Goal: Information Seeking & Learning: Check status

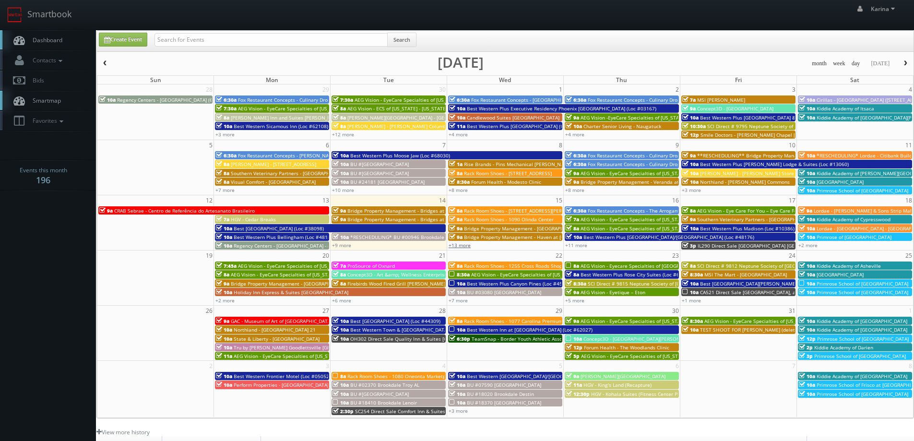
click at [462, 244] on link "+13 more" at bounding box center [460, 245] width 22 height 7
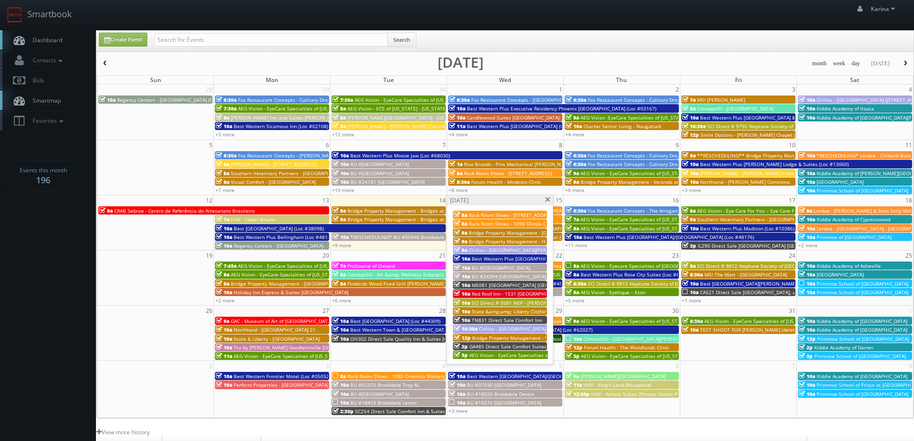
click at [505, 294] on span "Red Roof Inn - 1531 Red Roof Inn La Porte" at bounding box center [543, 293] width 142 height 7
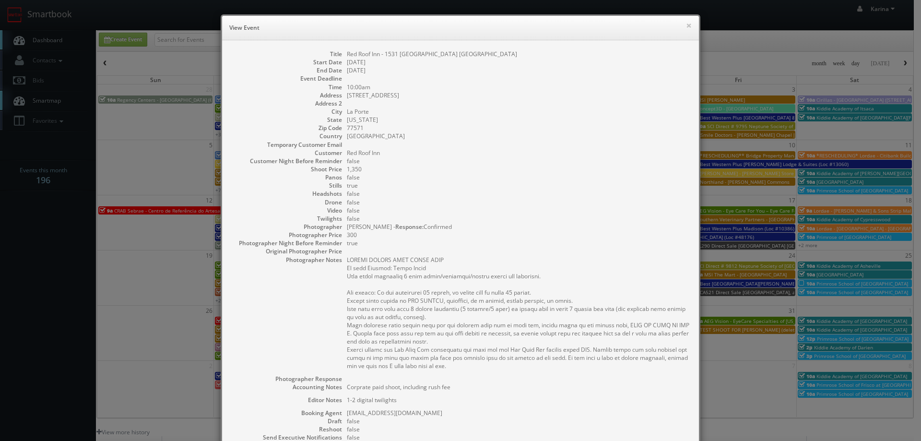
click at [669, 118] on dd "[US_STATE]" at bounding box center [518, 120] width 343 height 8
drag, startPoint x: 671, startPoint y: 195, endPoint x: 652, endPoint y: 190, distance: 19.9
click at [671, 195] on dd "false" at bounding box center [518, 194] width 343 height 8
click at [82, 229] on div "× View Event Title Red Roof Inn - 1531 Red Roof Inn La Porte Start Date 10/15/2…" at bounding box center [460, 220] width 921 height 441
click at [59, 258] on div "× View Event Title Red Roof Inn - 1531 Red Roof Inn La Porte Start Date 10/15/2…" at bounding box center [460, 220] width 921 height 441
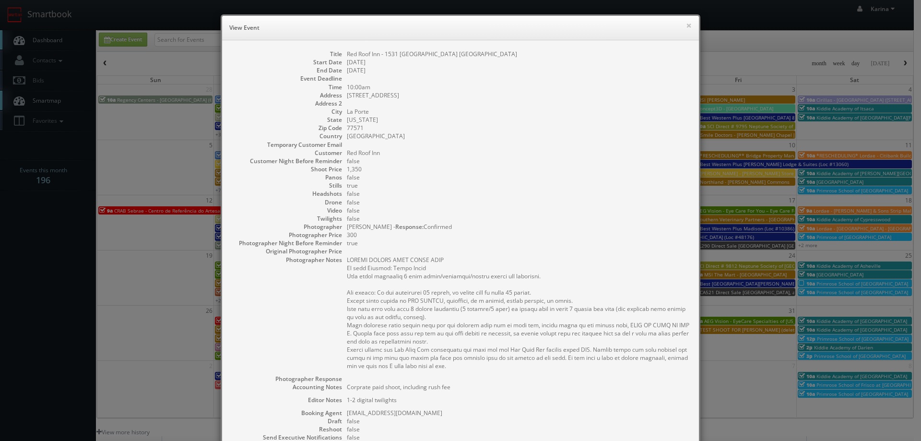
click at [47, 261] on div "× View Event Title Red Roof Inn - 1531 Red Roof Inn La Porte Start Date 10/15/2…" at bounding box center [460, 220] width 921 height 441
click at [682, 24] on h6 "View Event" at bounding box center [460, 28] width 463 height 10
click at [686, 25] on button "×" at bounding box center [689, 25] width 6 height 7
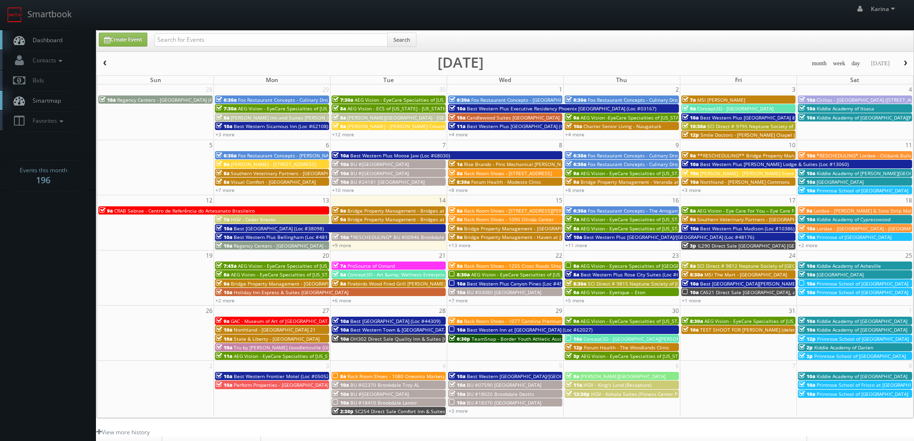
click at [40, 40] on span "Dashboard" at bounding box center [45, 40] width 35 height 8
click at [77, 266] on body "Smartbook Toggle Side Navigation Toggle Top Navigation Karina Karina Profile Lo…" at bounding box center [457, 308] width 914 height 616
click at [509, 219] on span "Rack Room Shoes - 1090 Olinda Center" at bounding box center [509, 219] width 90 height 7
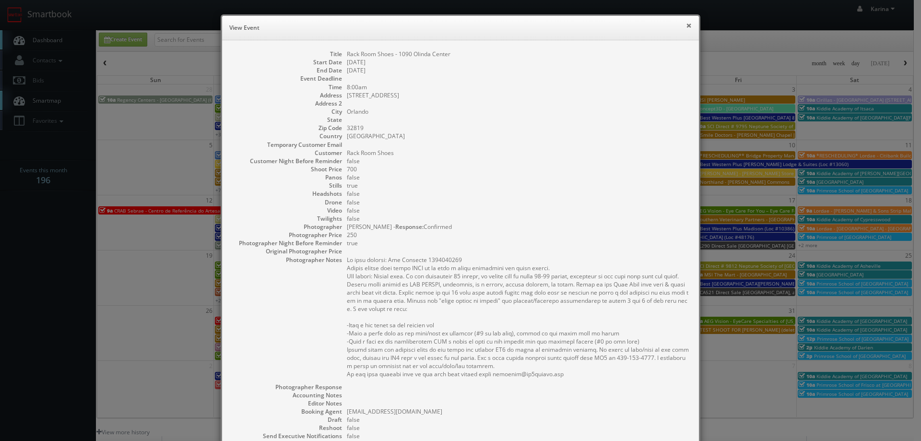
click at [686, 22] on button "×" at bounding box center [689, 25] width 6 height 7
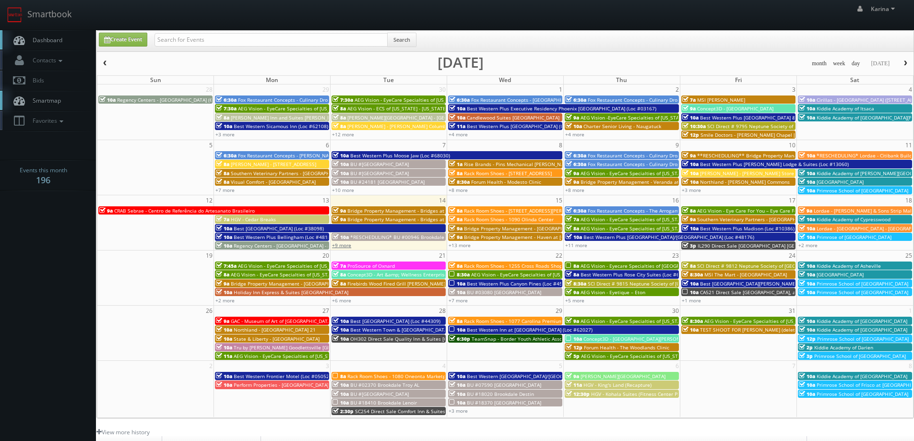
click at [349, 245] on link "+9 more" at bounding box center [341, 245] width 19 height 7
click at [456, 245] on link "+13 more" at bounding box center [460, 245] width 22 height 7
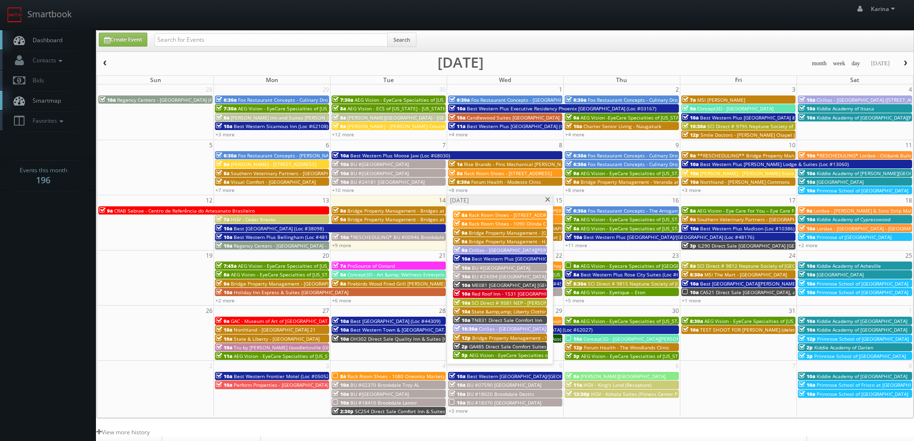
click at [513, 215] on span "Rack Room Shoes - [STREET_ADDRESS][PERSON_NAME]" at bounding box center [532, 215] width 126 height 7
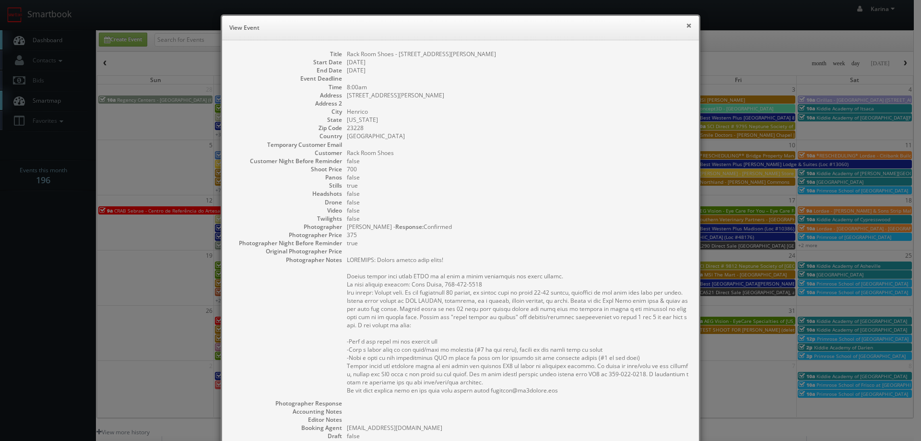
click at [687, 26] on button "×" at bounding box center [689, 25] width 6 height 7
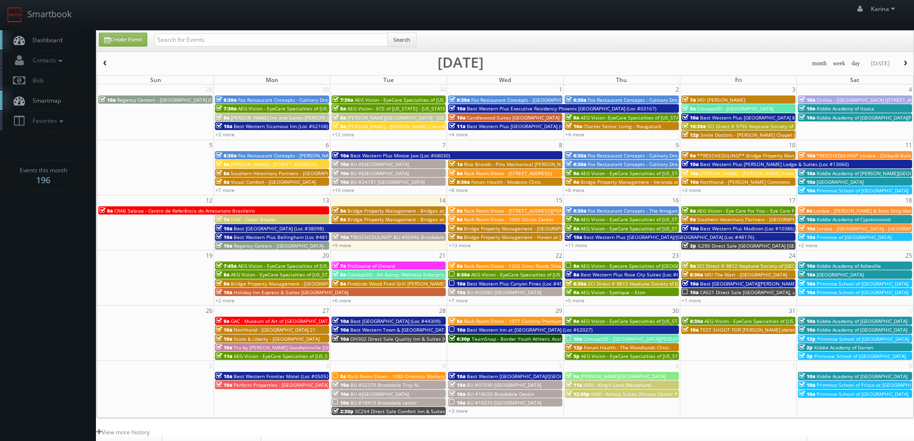
click at [474, 218] on span "Rack Room Shoes - 1090 Olinda Center" at bounding box center [509, 219] width 90 height 7
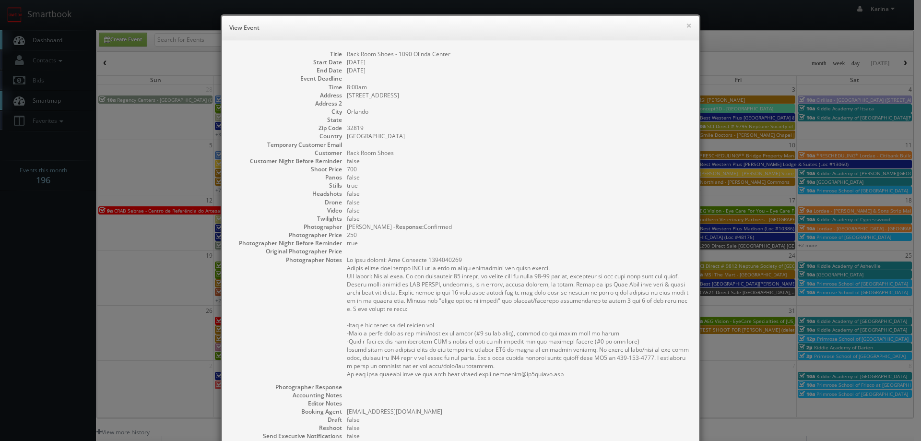
click at [681, 25] on h6 "View Event" at bounding box center [460, 28] width 463 height 10
click at [686, 25] on button "×" at bounding box center [689, 25] width 6 height 7
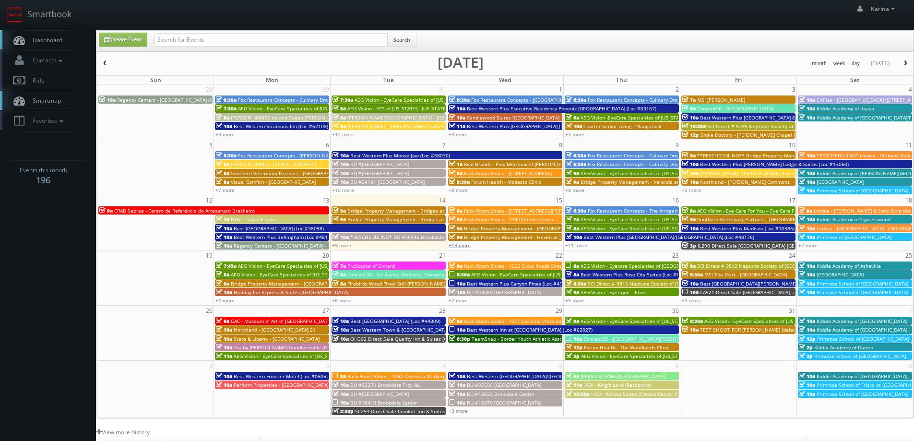
click at [462, 245] on link "+13 more" at bounding box center [460, 245] width 22 height 7
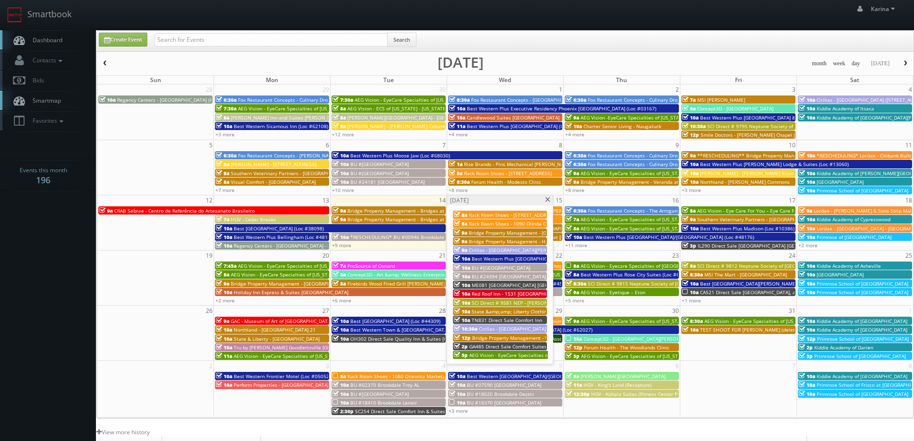
click at [491, 356] on span "AEG Vision - EyeCare Specialties of Louisiana – Bond-Wroten Eye Clinic (Hammond)" at bounding box center [577, 355] width 216 height 7
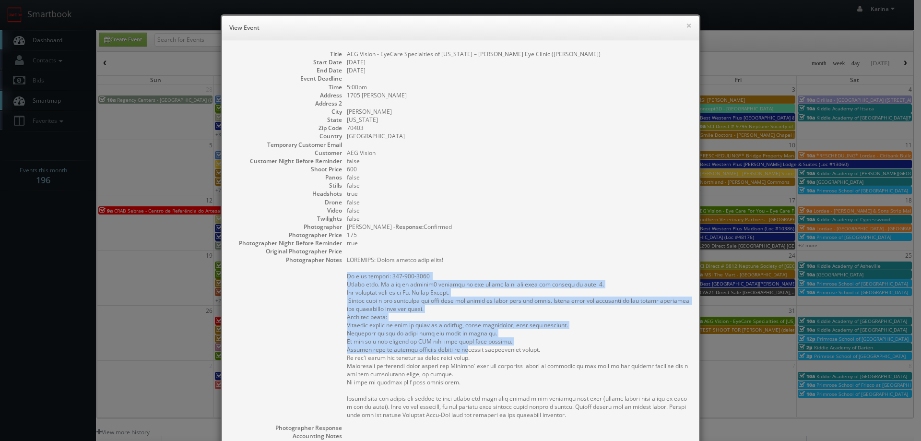
drag, startPoint x: 464, startPoint y: 345, endPoint x: 463, endPoint y: 269, distance: 75.4
click at [463, 269] on pre at bounding box center [518, 337] width 343 height 163
click at [579, 306] on pre at bounding box center [518, 337] width 343 height 163
click at [574, 322] on pre at bounding box center [518, 337] width 343 height 163
click at [570, 323] on pre at bounding box center [518, 337] width 343 height 163
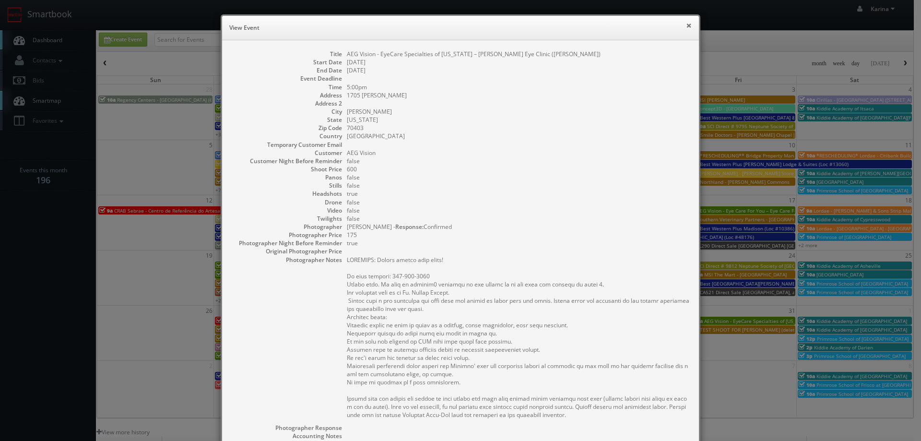
click at [686, 24] on button "×" at bounding box center [689, 25] width 6 height 7
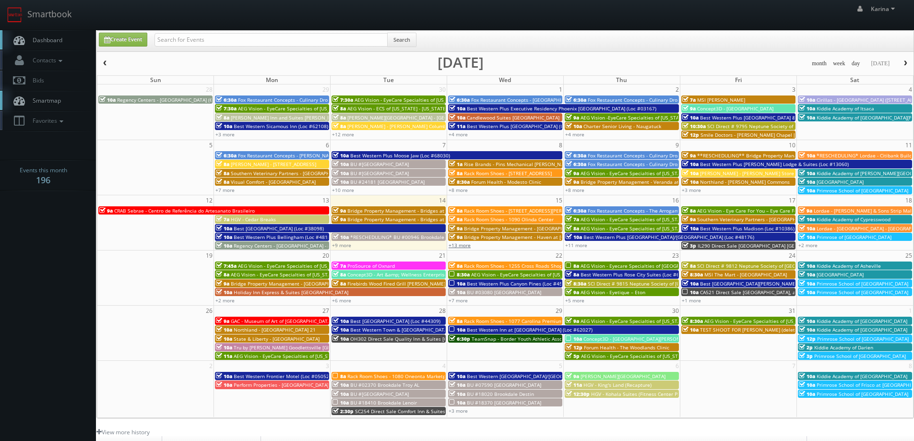
click at [464, 242] on link "+13 more" at bounding box center [460, 245] width 22 height 7
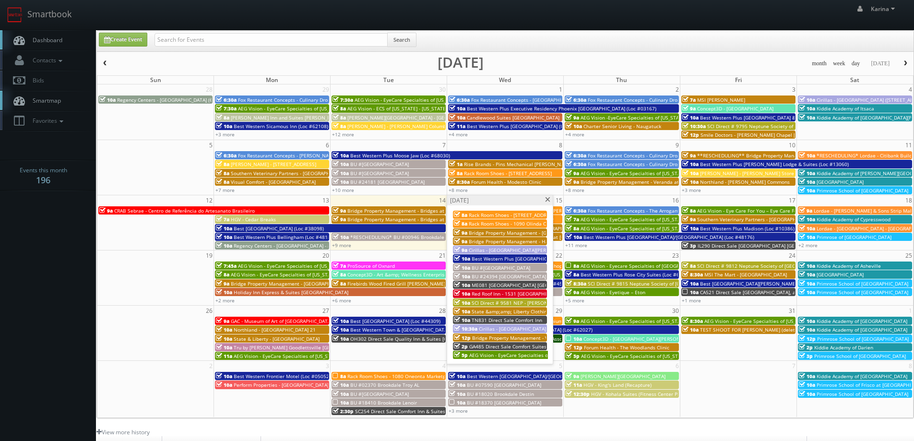
click at [492, 291] on span "Red Roof Inn - 1531 Red Roof Inn La Porte" at bounding box center [543, 293] width 142 height 7
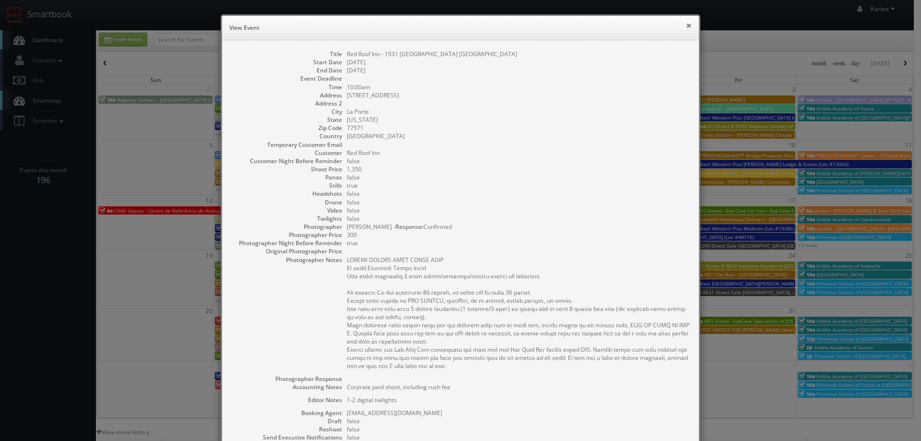
click at [686, 26] on button "×" at bounding box center [689, 25] width 6 height 7
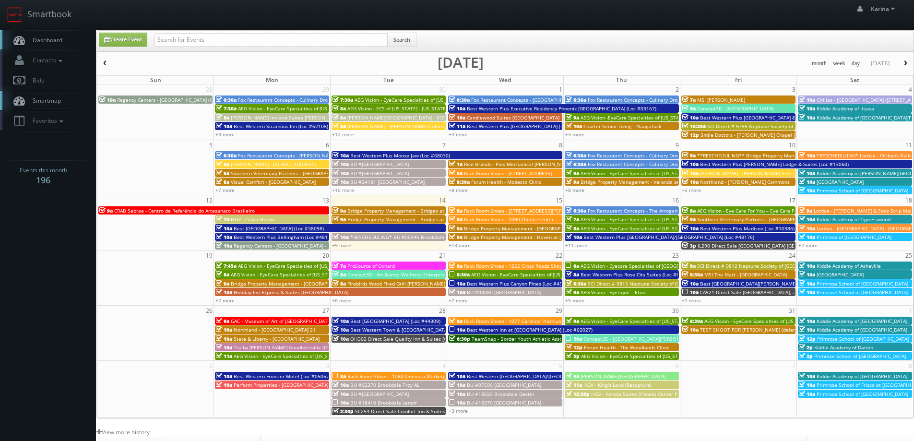
click at [703, 230] on span "Best Western Plus Madison (Loc #10386)" at bounding box center [747, 228] width 95 height 7
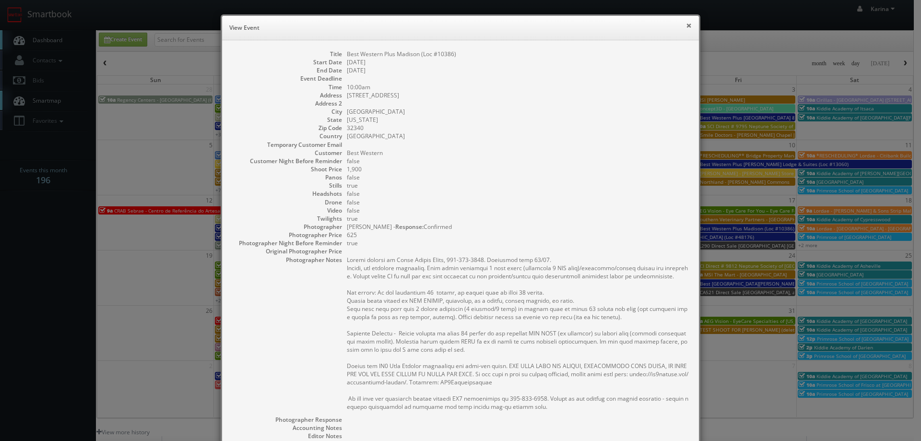
click at [688, 28] on button "×" at bounding box center [689, 25] width 6 height 7
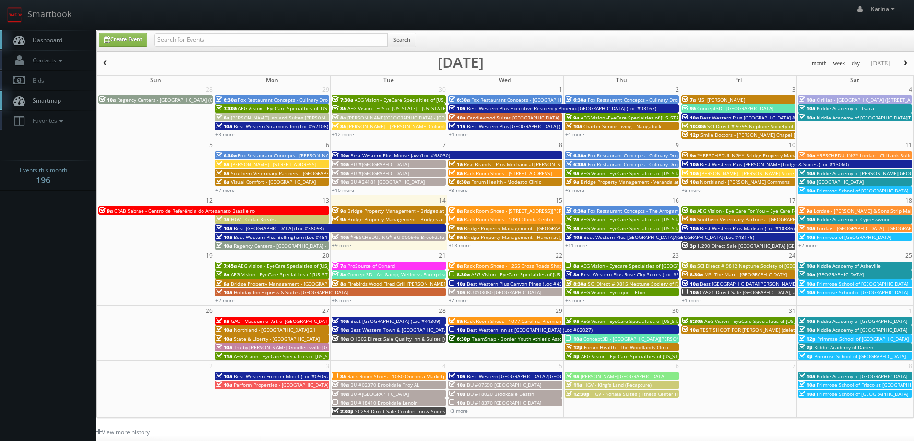
click at [725, 219] on span "Southern Veterinary Partners - Livewell Animal Hospital of Katy" at bounding box center [756, 219] width 119 height 7
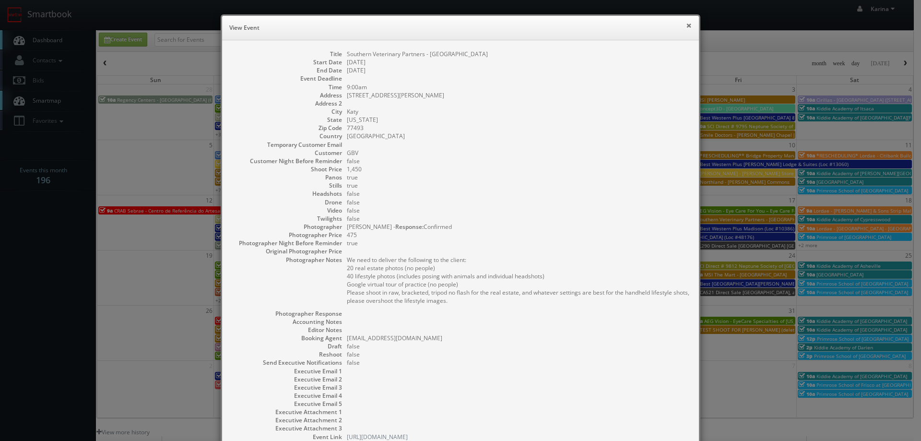
click at [686, 22] on button "×" at bounding box center [689, 25] width 6 height 7
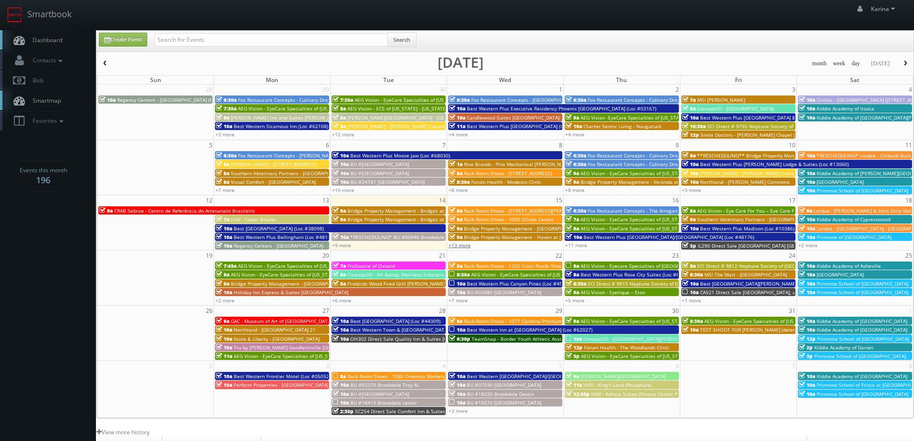
click at [455, 242] on link "+13 more" at bounding box center [460, 245] width 22 height 7
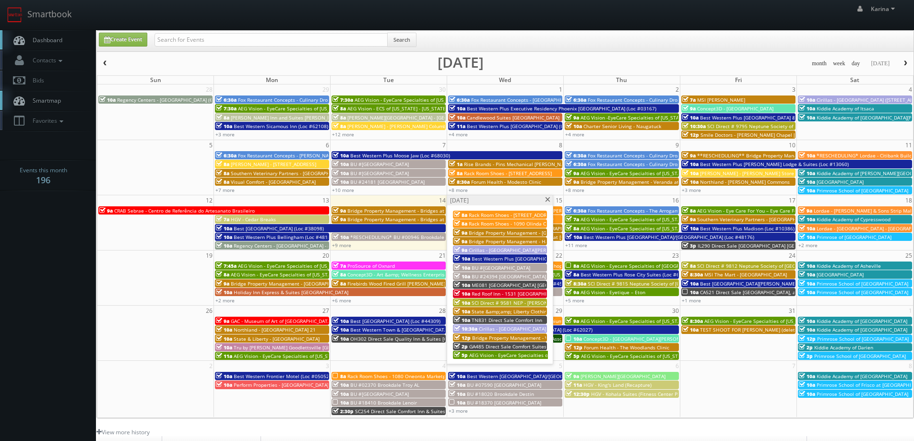
click at [482, 234] on span "Bridge Property Management - Grand Pavilion" at bounding box center [529, 232] width 120 height 7
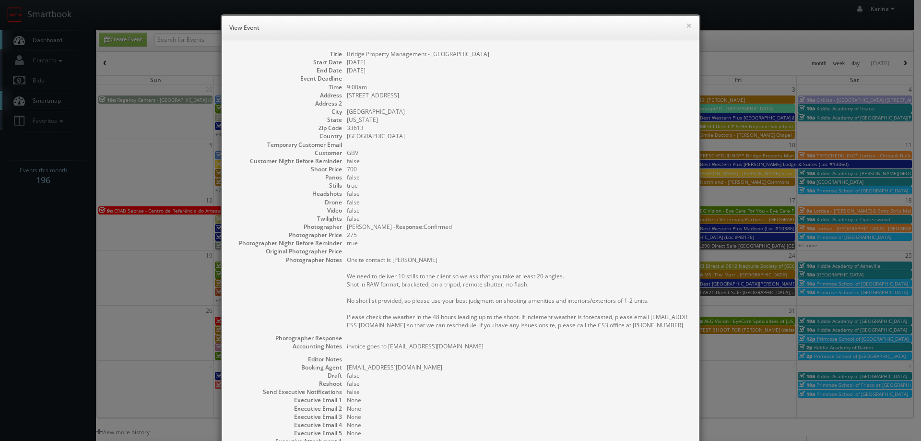
click at [652, 185] on dd "true" at bounding box center [518, 185] width 343 height 8
click at [686, 26] on button "×" at bounding box center [689, 25] width 6 height 7
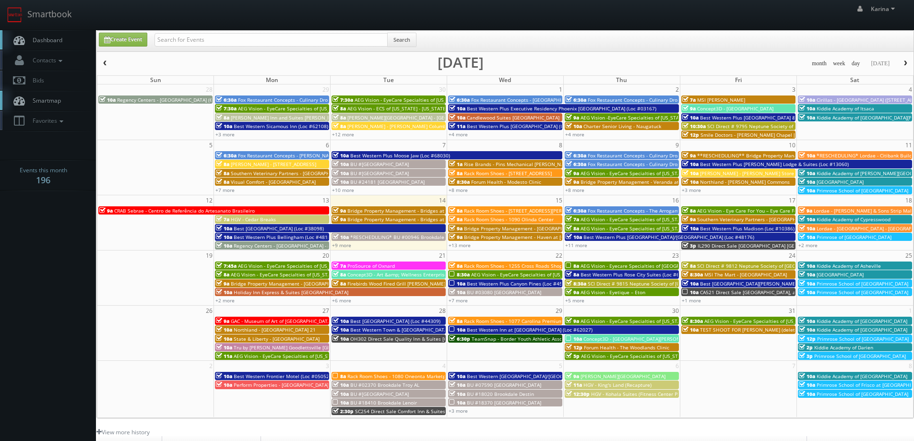
click at [52, 232] on body "Smartbook Toggle Side Navigation Toggle Top Navigation Karina Karina Profile Lo…" at bounding box center [457, 308] width 914 height 616
click at [74, 271] on body "Smartbook Toggle Side Navigation Toggle Top Navigation Karina Karina Profile Lo…" at bounding box center [457, 308] width 914 height 616
click at [465, 243] on link "+13 more" at bounding box center [460, 245] width 22 height 7
click at [54, 233] on body "Smartbook Toggle Side Navigation Toggle Top Navigation Karina Karina Profile Lo…" at bounding box center [457, 308] width 914 height 616
click at [47, 39] on span "Dashboard" at bounding box center [45, 40] width 35 height 8
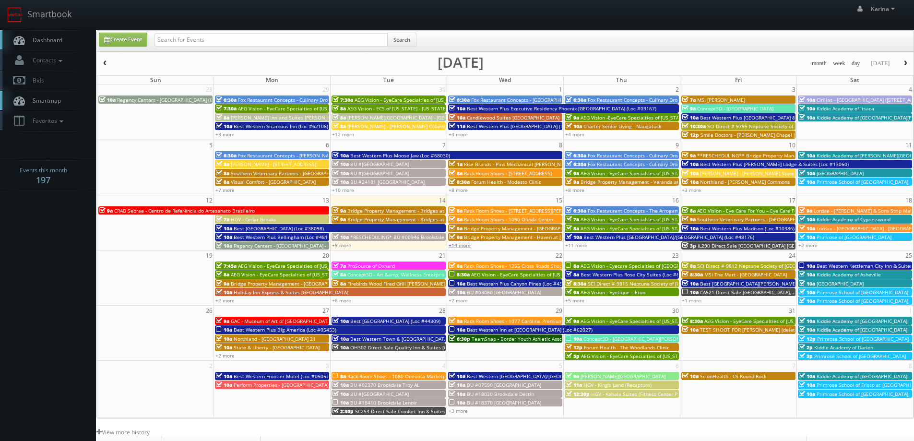
click at [455, 246] on link "+14 more" at bounding box center [460, 245] width 22 height 7
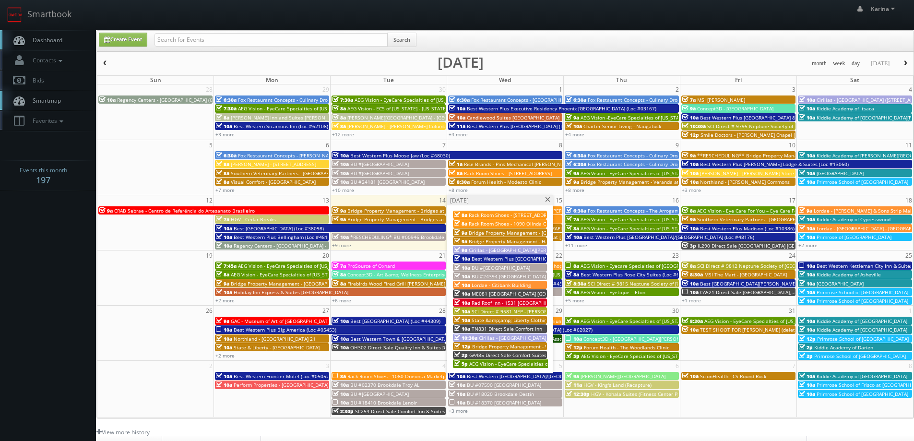
click at [545, 202] on span at bounding box center [548, 199] width 6 height 5
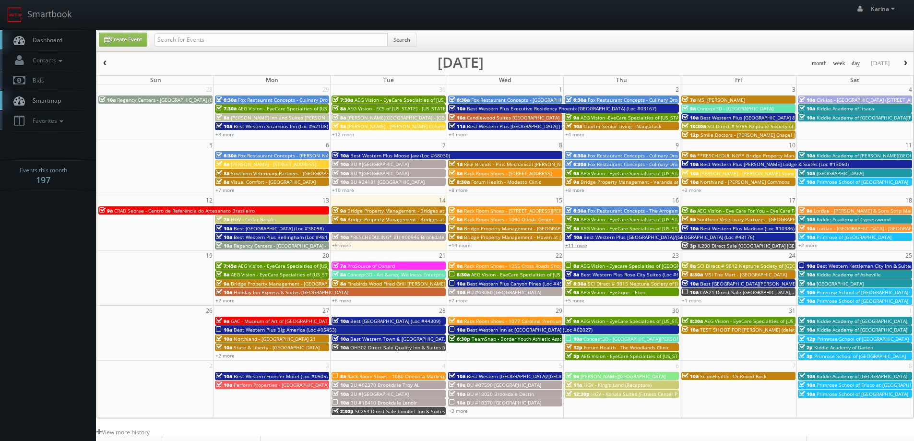
click at [583, 243] on link "+11 more" at bounding box center [576, 245] width 22 height 7
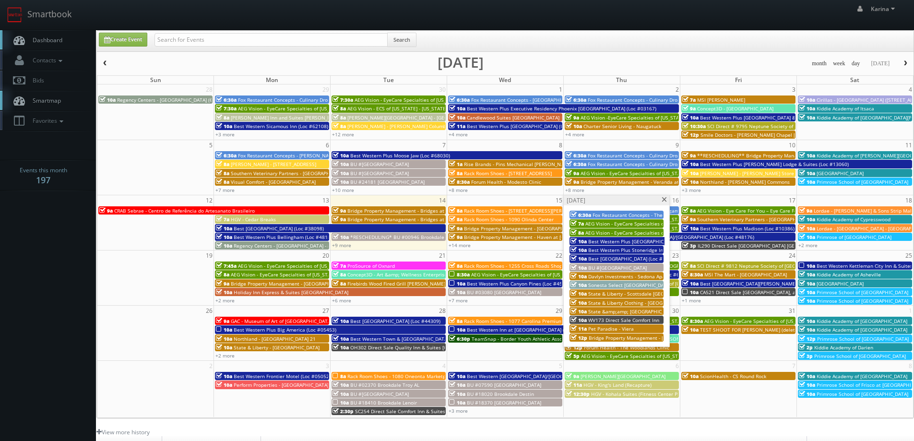
click at [664, 200] on span at bounding box center [664, 199] width 6 height 5
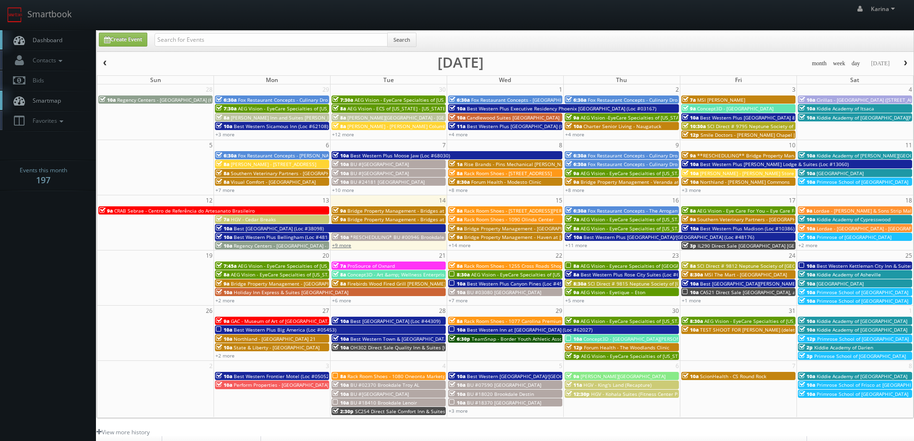
click at [343, 245] on link "+9 more" at bounding box center [341, 245] width 19 height 7
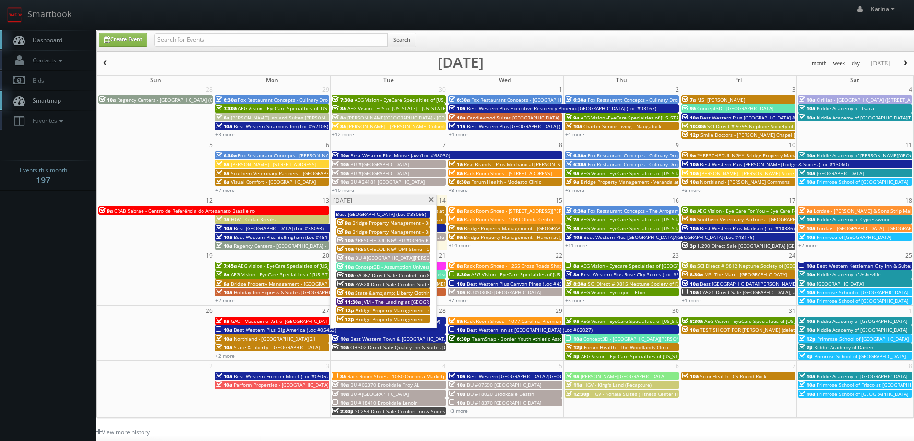
click at [430, 196] on div "Tuesday, October 14" at bounding box center [384, 200] width 106 height 10
click at [430, 202] on span at bounding box center [431, 199] width 6 height 5
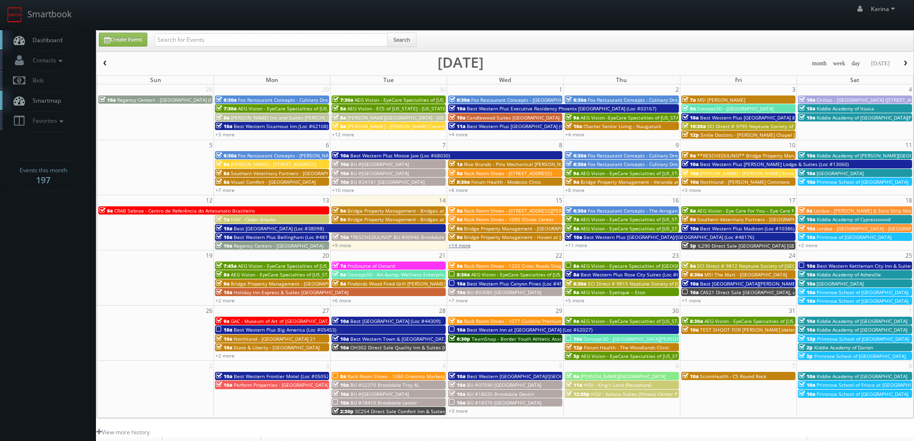
click at [462, 243] on link "+14 more" at bounding box center [460, 245] width 22 height 7
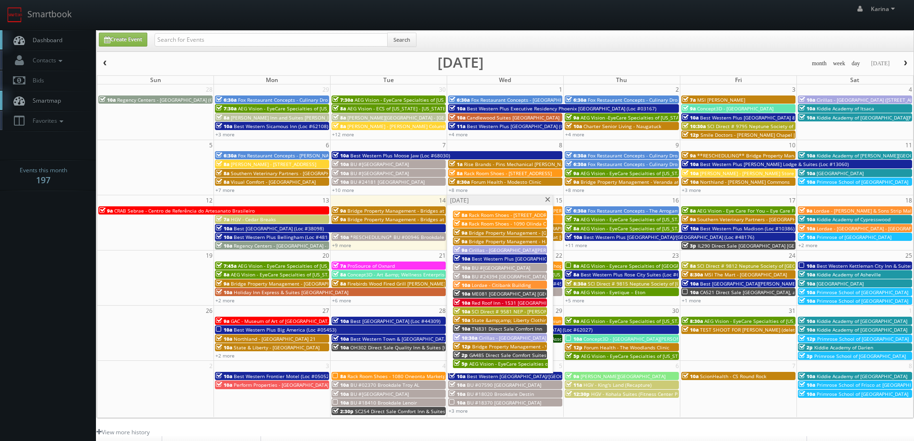
click at [546, 200] on span at bounding box center [548, 199] width 6 height 5
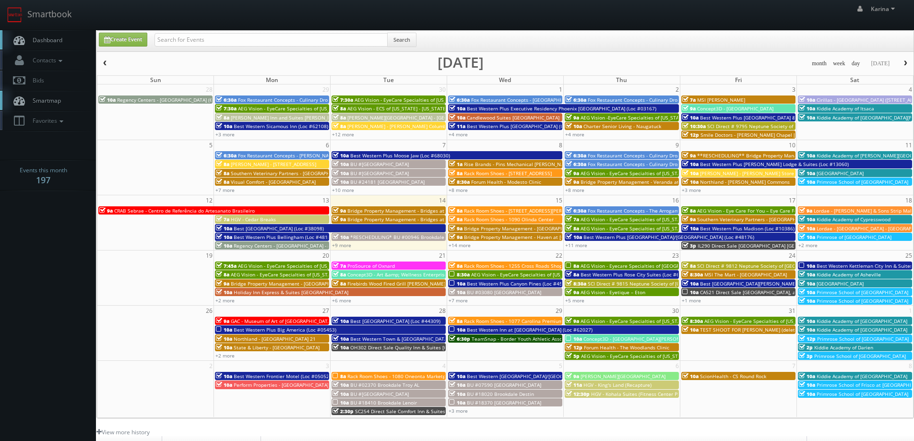
click at [574, 241] on div "+11 more" at bounding box center [622, 245] width 116 height 8
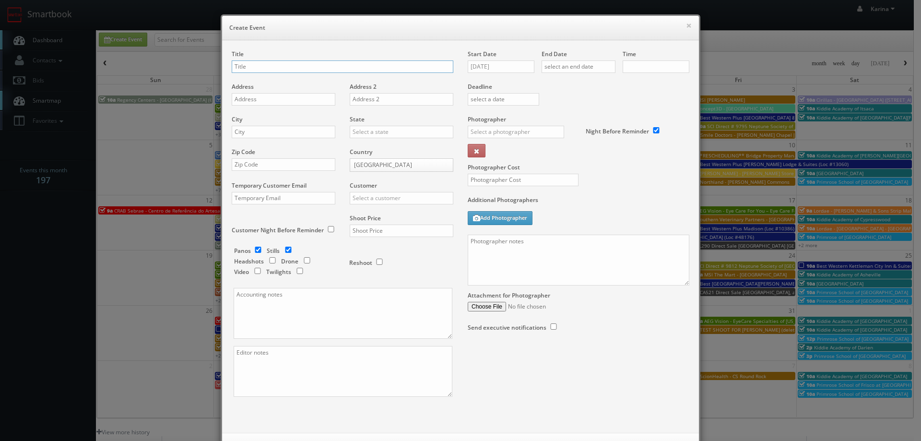
checkbox input "true"
type input "10:00am"
checkbox input "true"
click at [686, 26] on button "×" at bounding box center [689, 25] width 6 height 7
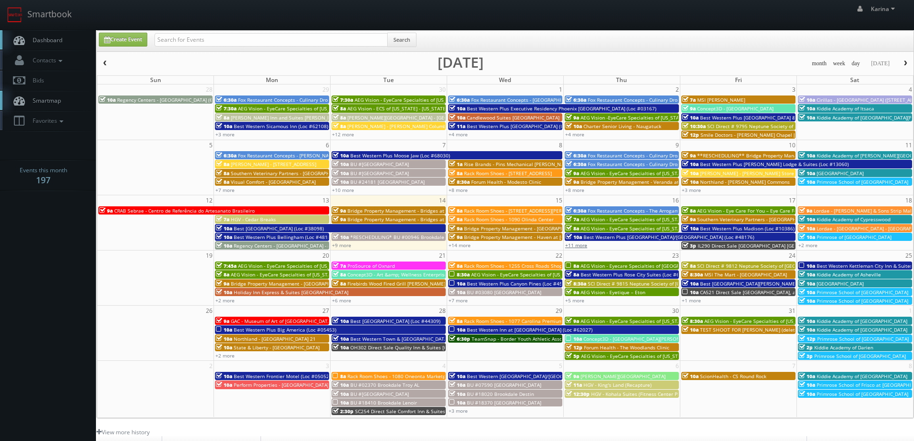
click at [583, 245] on link "+11 more" at bounding box center [576, 245] width 22 height 7
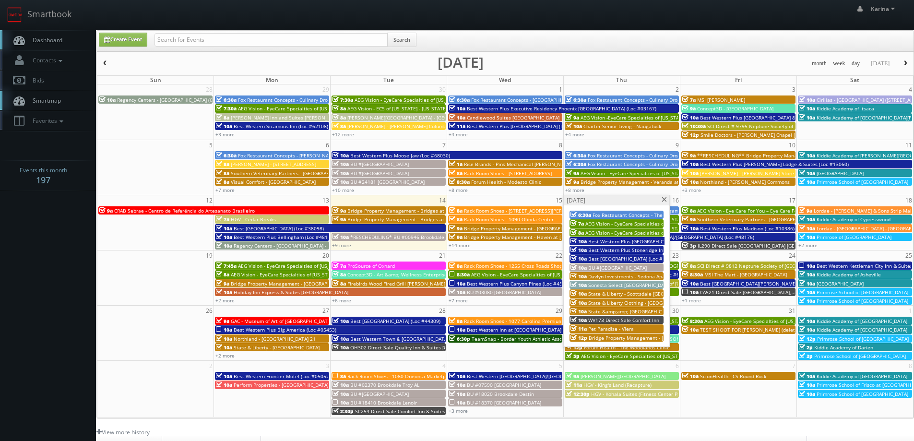
click at [662, 199] on span at bounding box center [664, 199] width 6 height 5
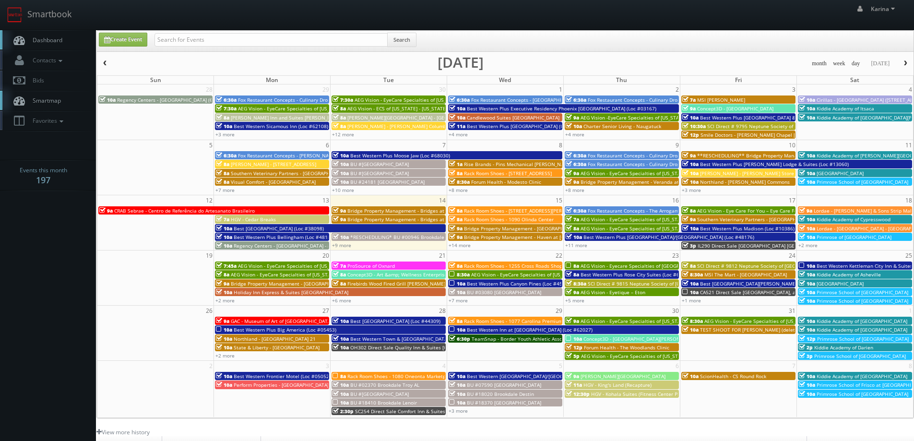
click at [48, 36] on link "Dashboard" at bounding box center [48, 40] width 96 height 20
drag, startPoint x: 219, startPoint y: 41, endPoint x: 213, endPoint y: 36, distance: 8.5
click at [219, 41] on input "text" at bounding box center [271, 39] width 233 height 13
type input "james golden"
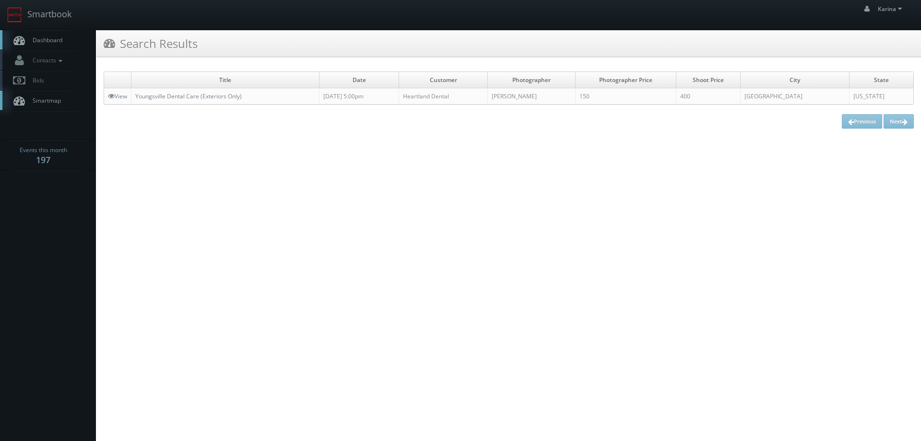
click at [58, 43] on span "Dashboard" at bounding box center [45, 40] width 35 height 8
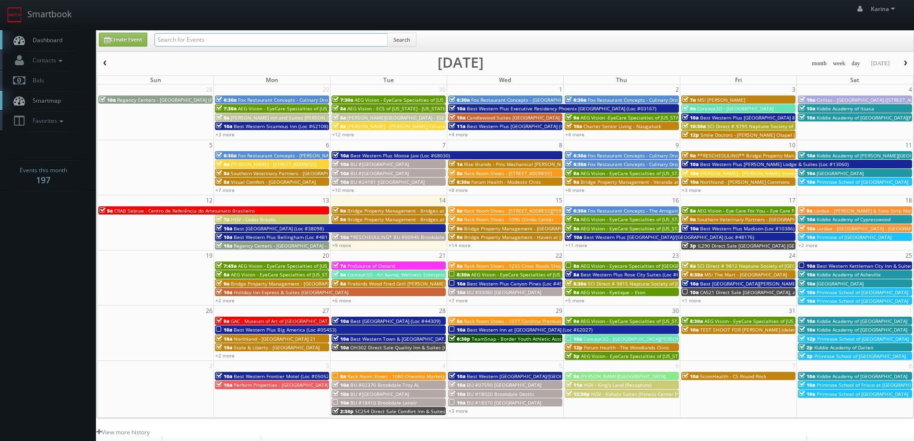
click at [178, 41] on input "text" at bounding box center [271, 39] width 233 height 13
type input "[PERSON_NAME]"
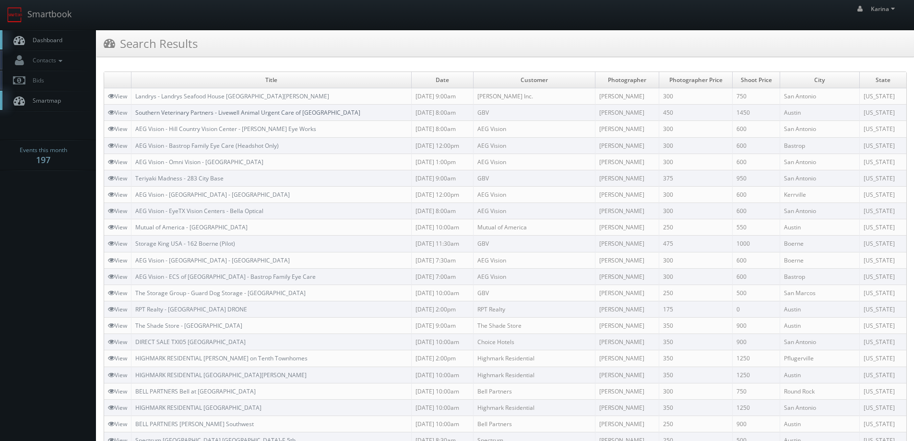
click at [279, 114] on link "Southern Veterinary Partners - Livewell Animal Urgent Care of [GEOGRAPHIC_DATA]" at bounding box center [247, 112] width 225 height 8
